Goal: Transaction & Acquisition: Purchase product/service

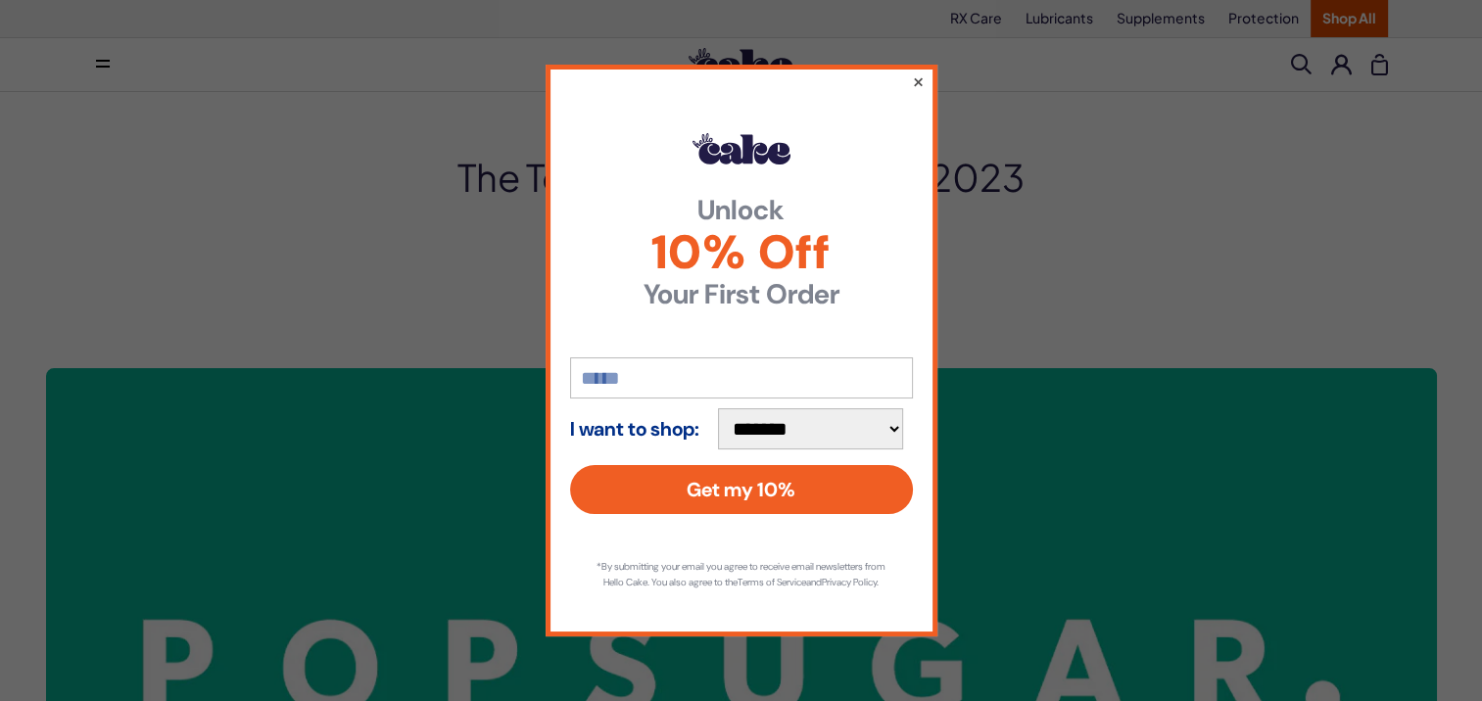
click at [915, 71] on button "×" at bounding box center [917, 82] width 13 height 24
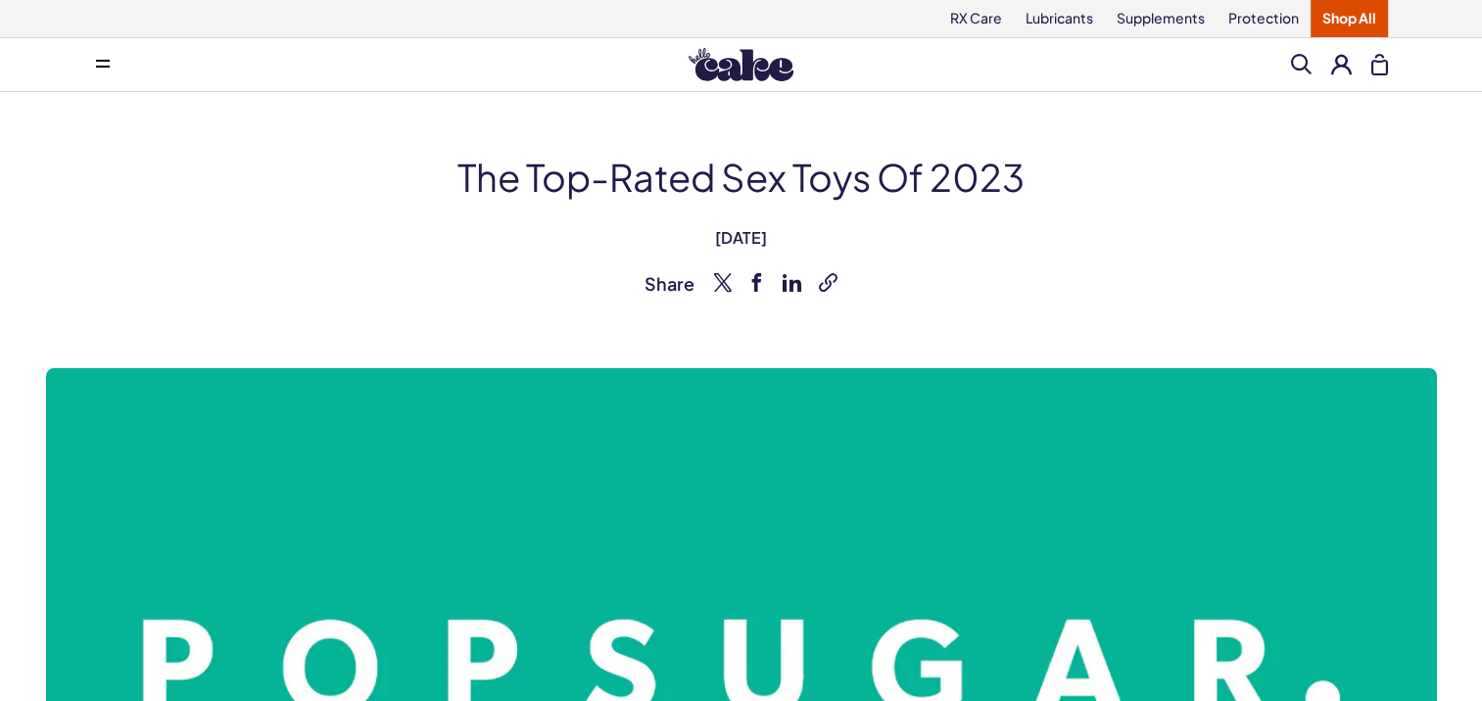
click at [1336, 0] on link "Shop All" at bounding box center [1349, 18] width 77 height 37
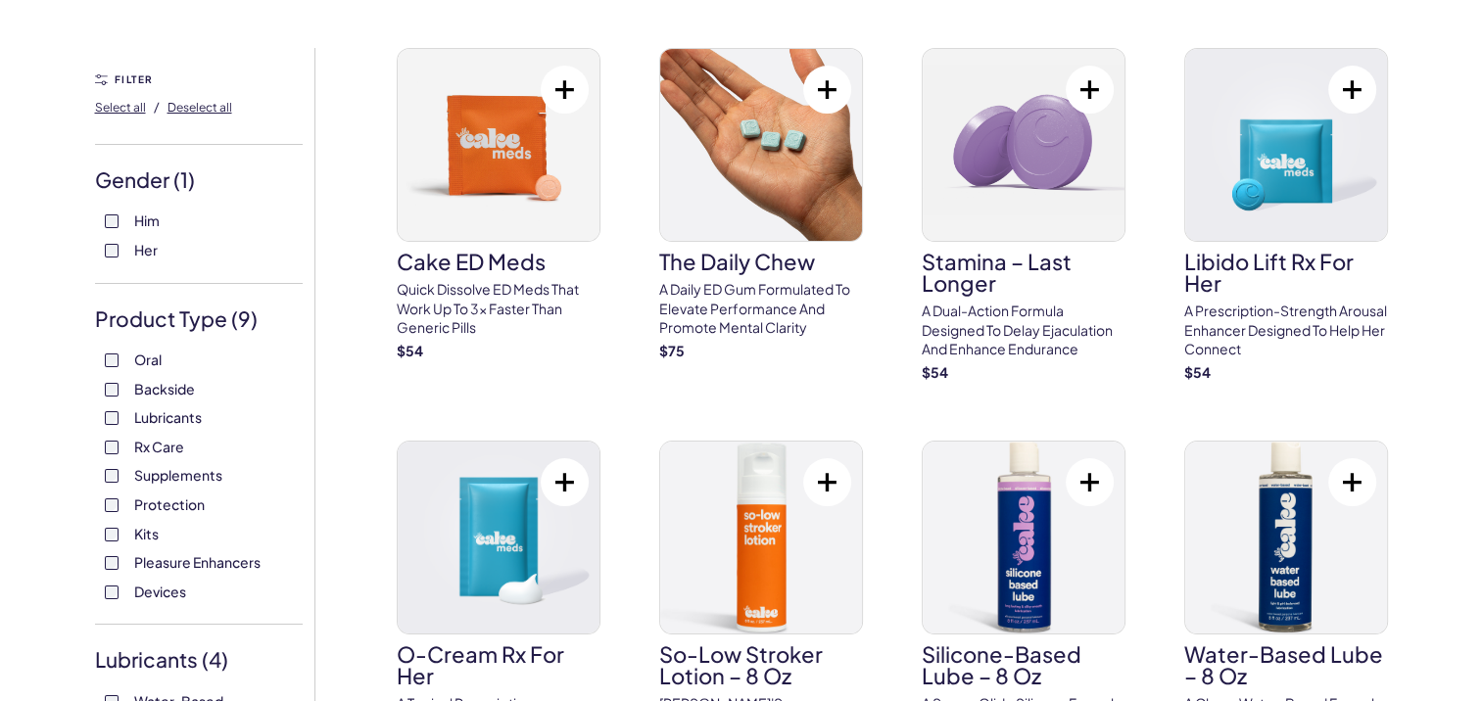
scroll to position [196, 0]
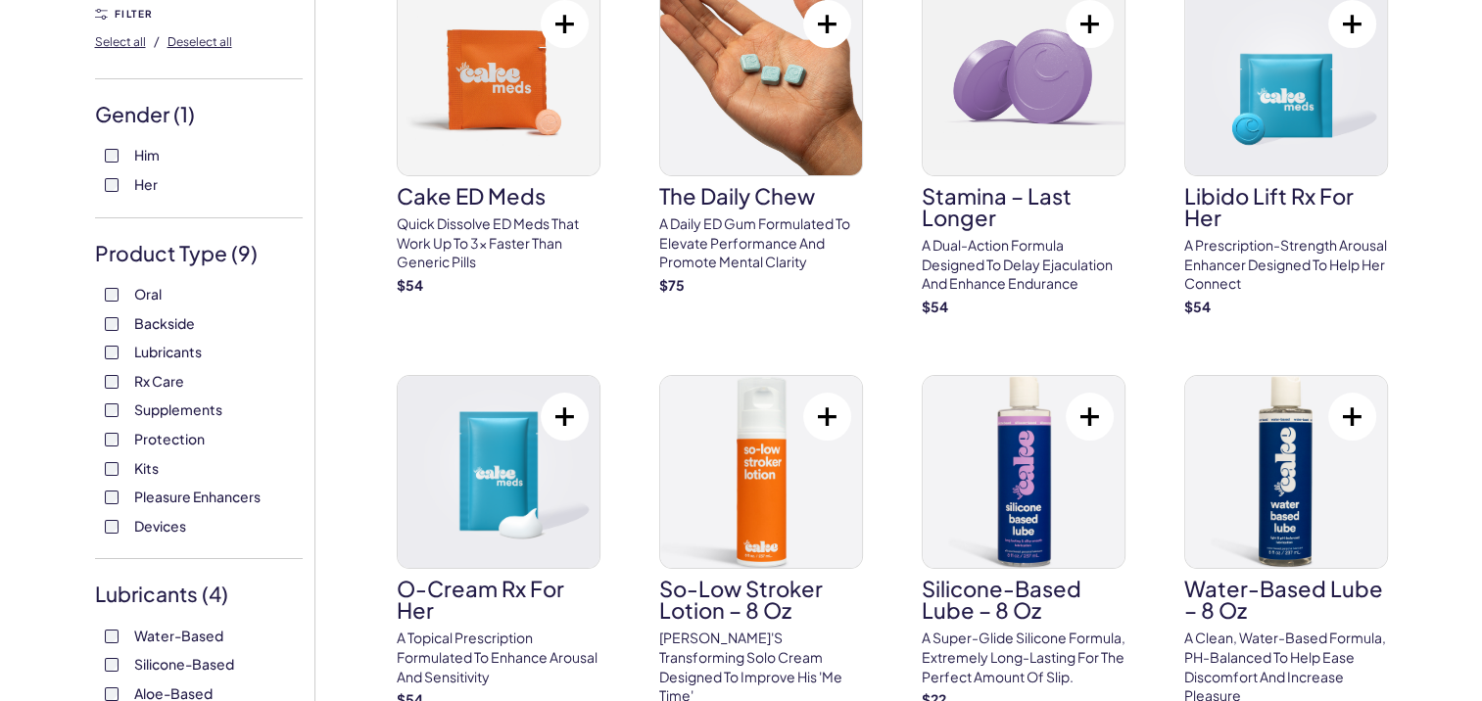
click at [118, 293] on label "Oral" at bounding box center [199, 295] width 188 height 20
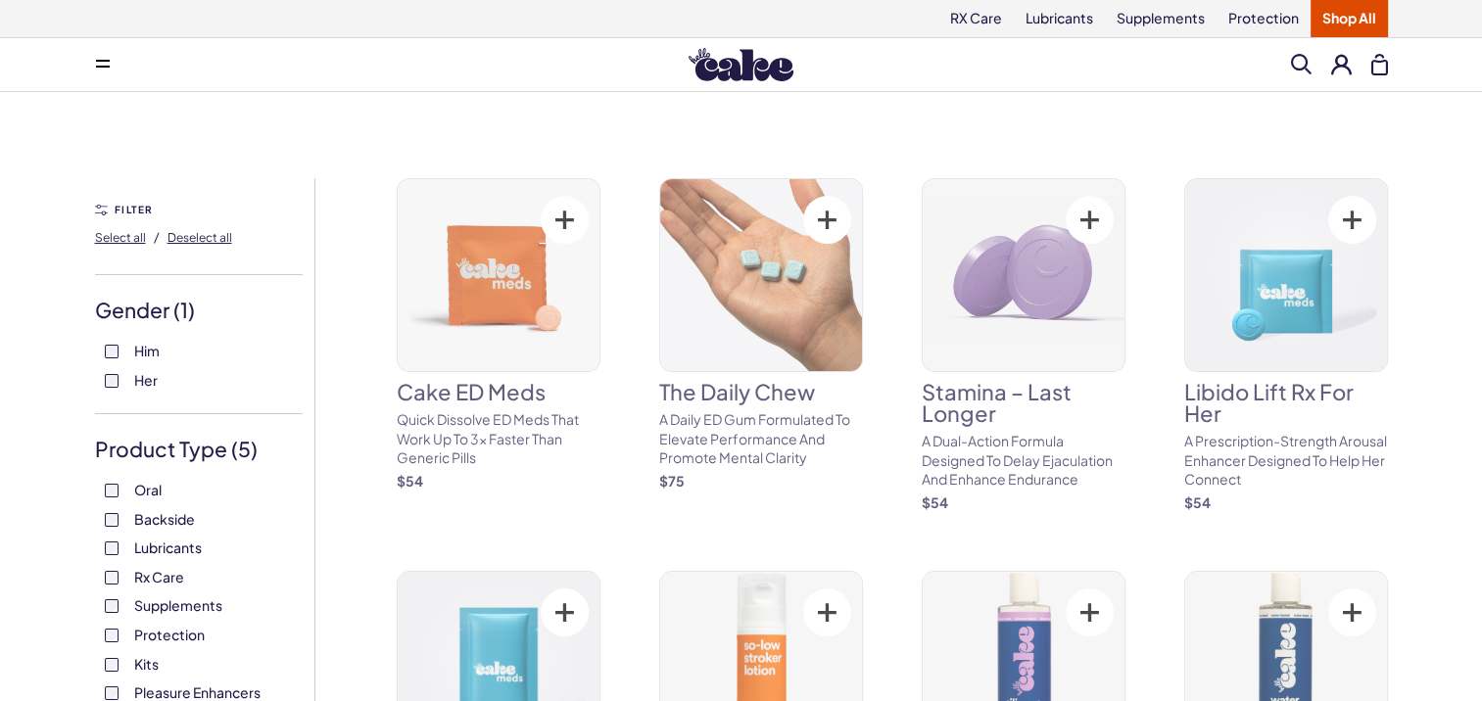
click at [112, 671] on label "Kits" at bounding box center [199, 665] width 188 height 20
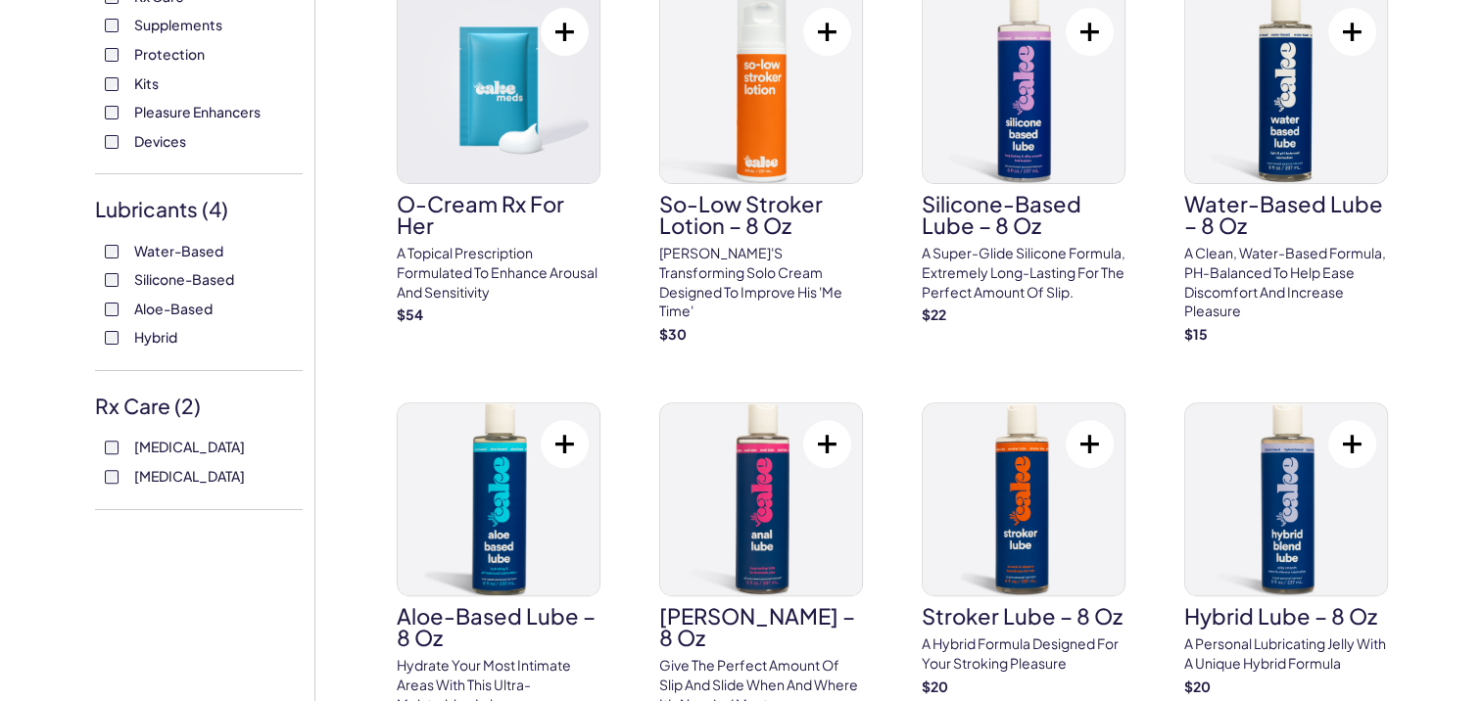
scroll to position [588, 0]
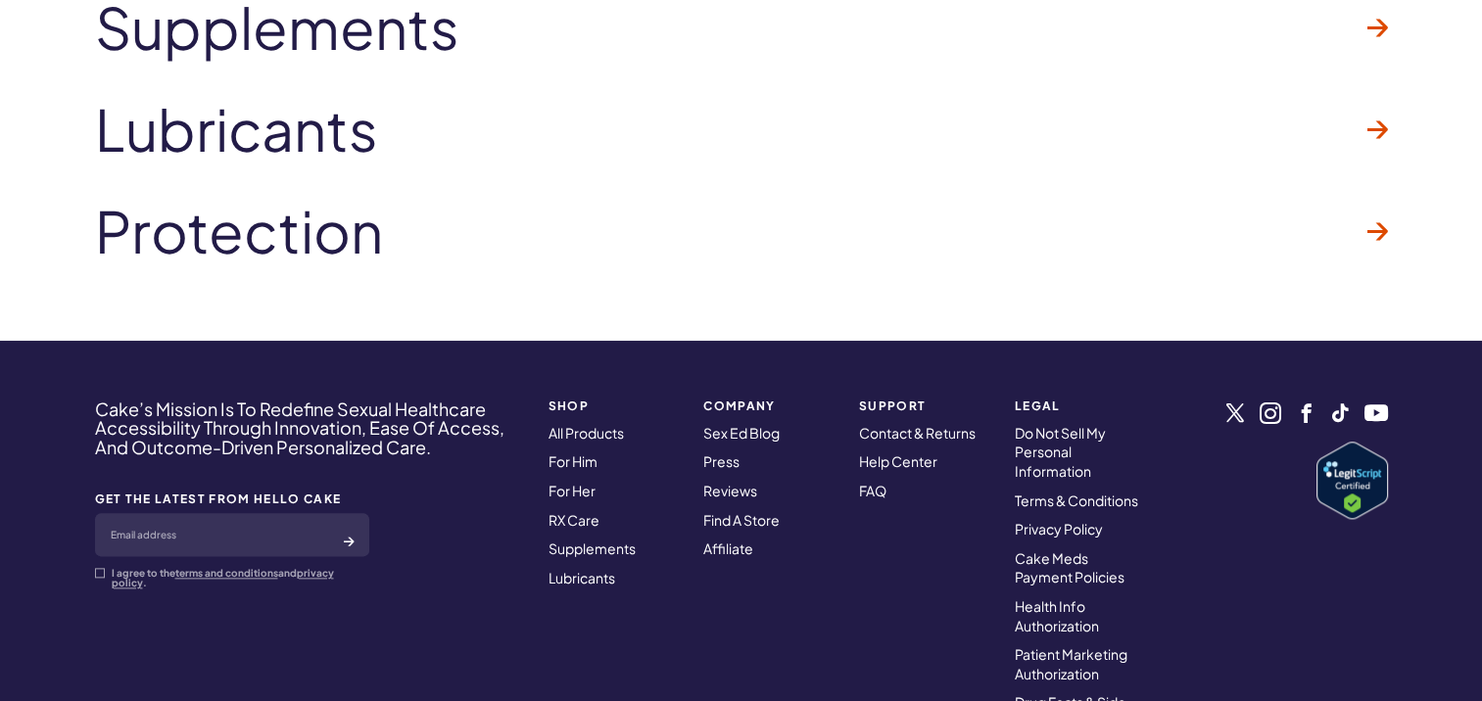
scroll to position [9811, 0]
